Goal: Navigation & Orientation: Go to known website

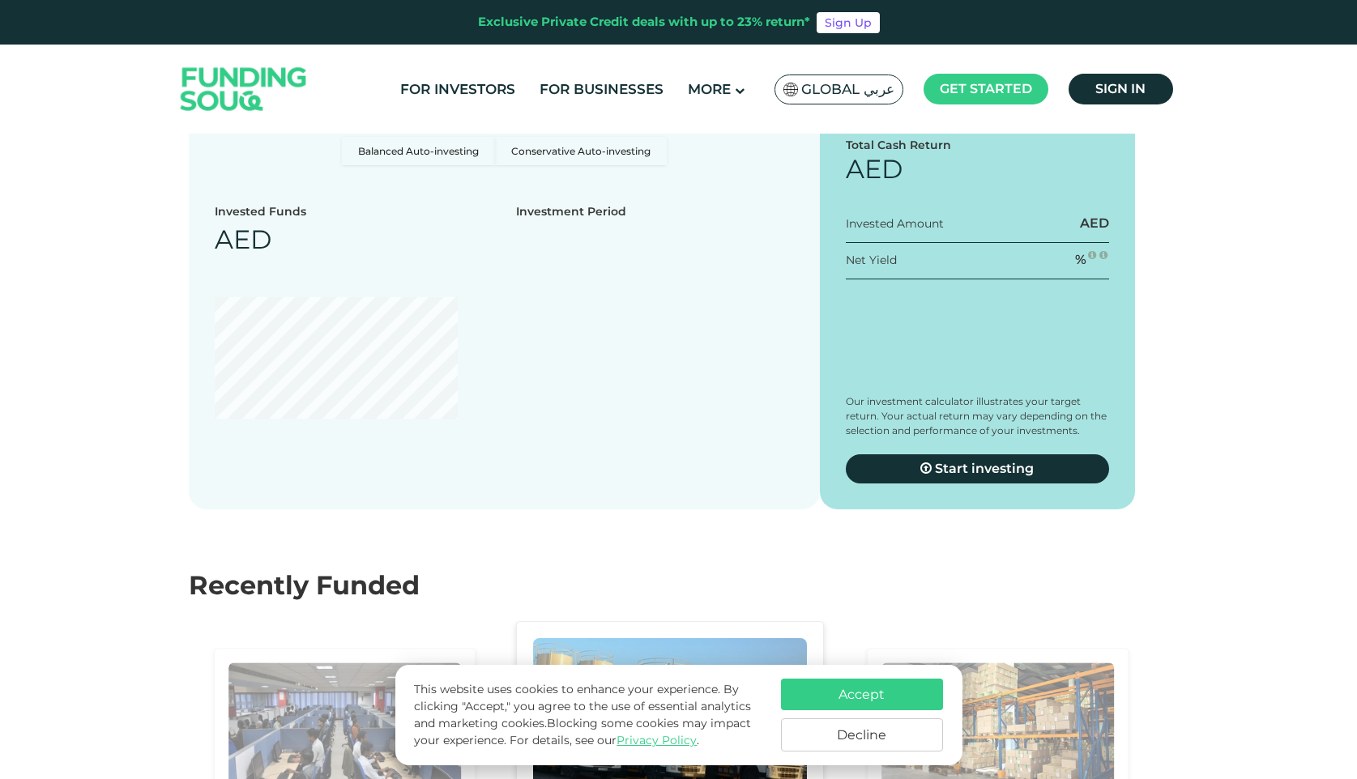
scroll to position [2049, 0]
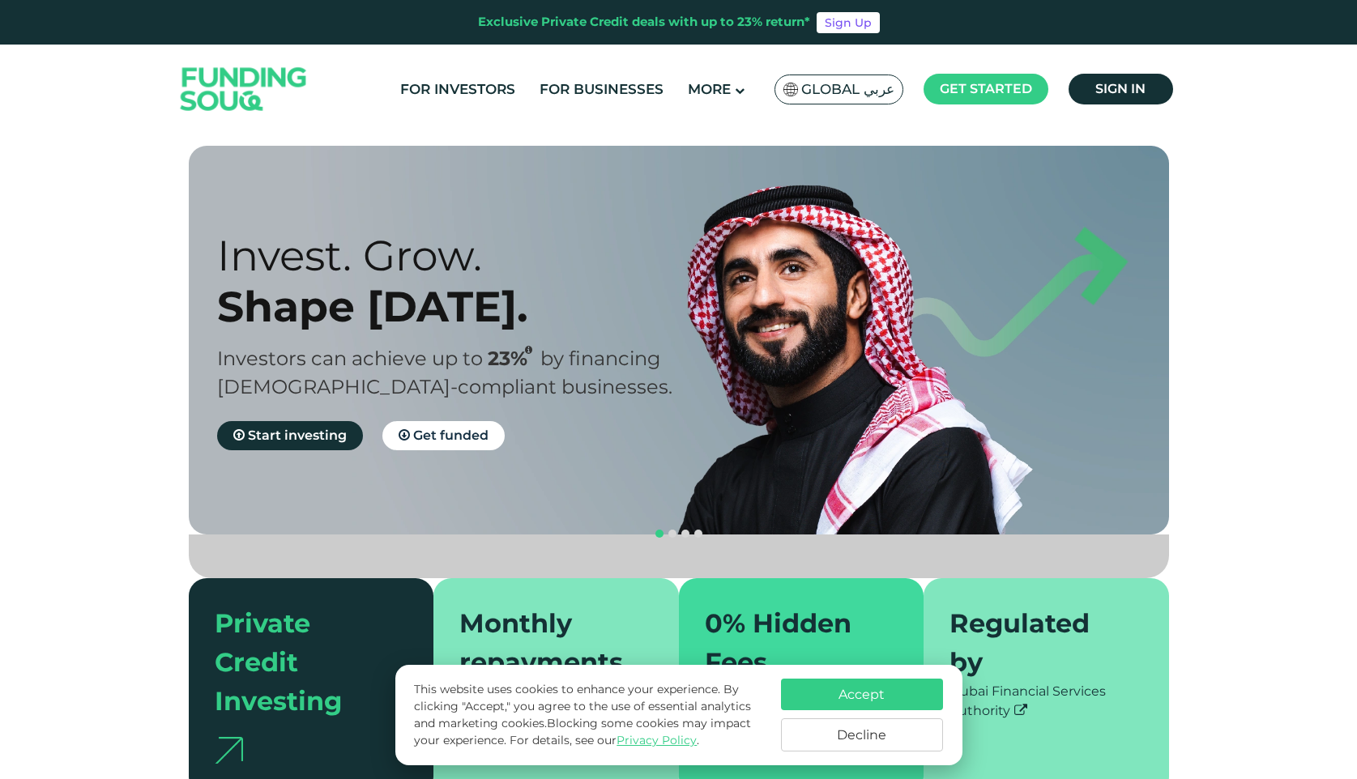
click at [221, 73] on img at bounding box center [243, 90] width 159 height 82
